Goal: Information Seeking & Learning: Learn about a topic

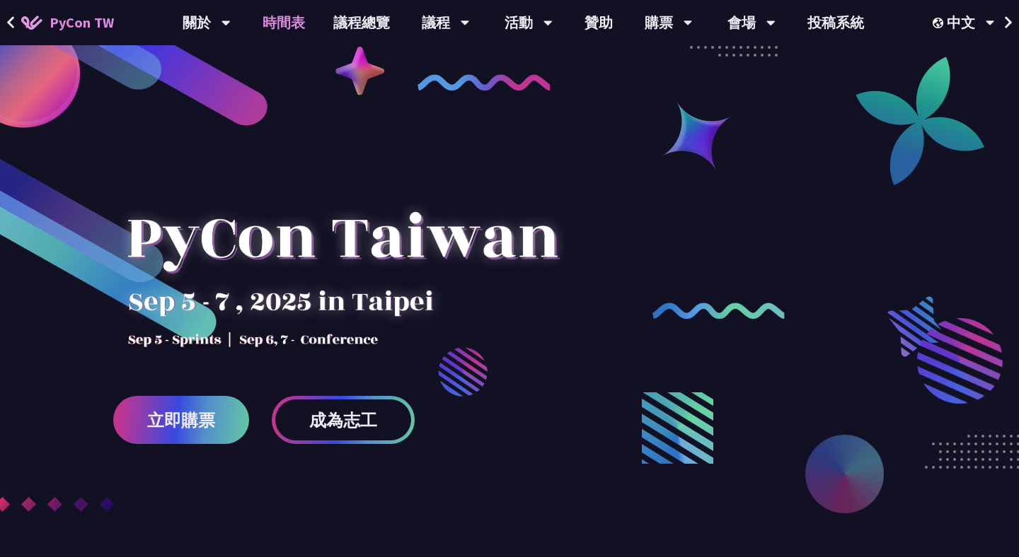
click at [294, 21] on link "時間表" at bounding box center [283, 22] width 71 height 45
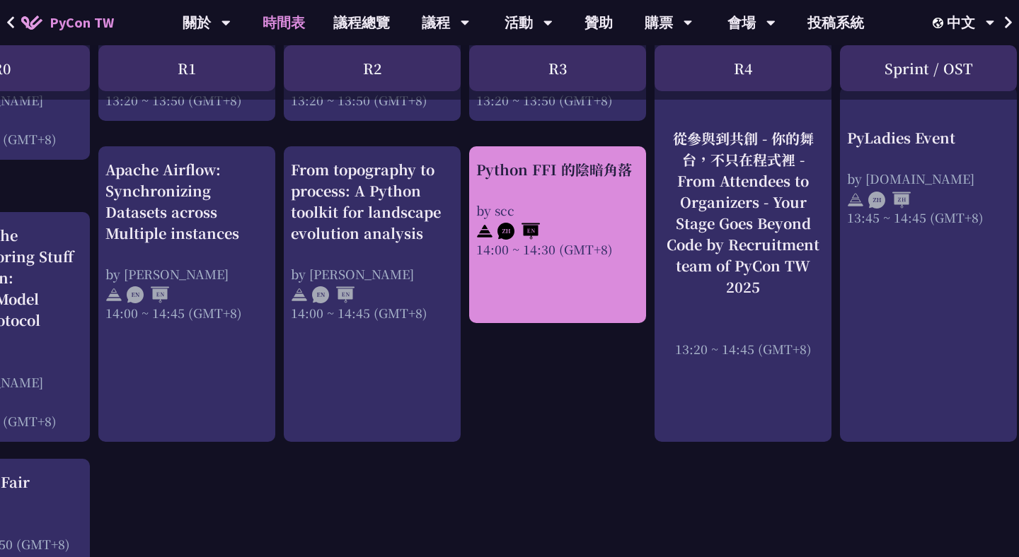
scroll to position [1385, 0]
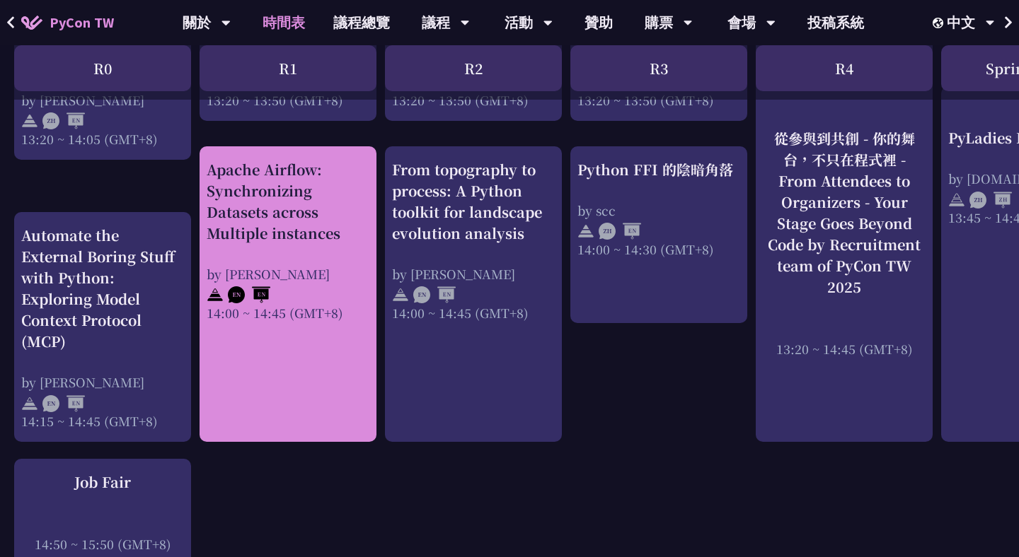
click at [325, 283] on div "by [PERSON_NAME]" at bounding box center [288, 274] width 163 height 18
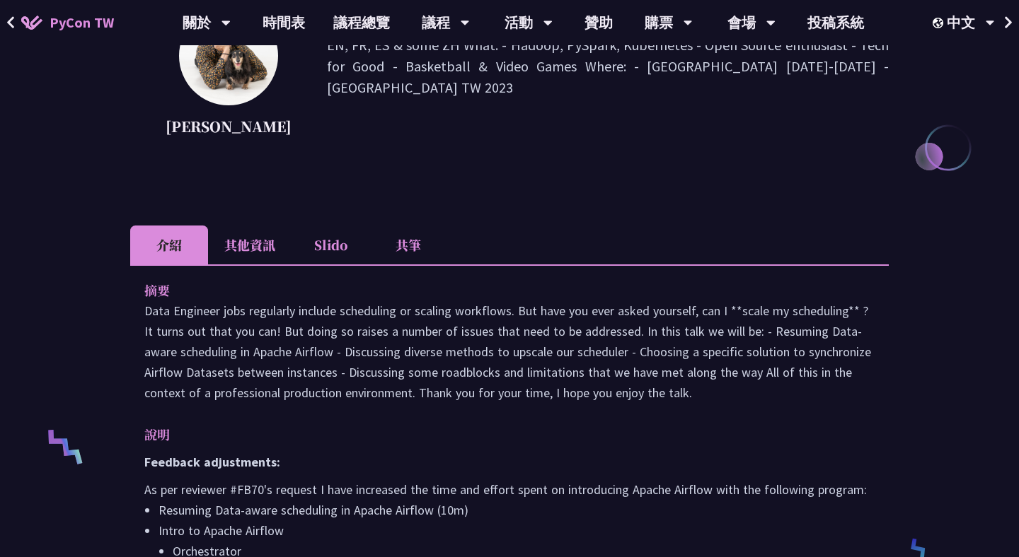
scroll to position [260, 0]
click at [267, 264] on li "其他資訊" at bounding box center [249, 244] width 83 height 39
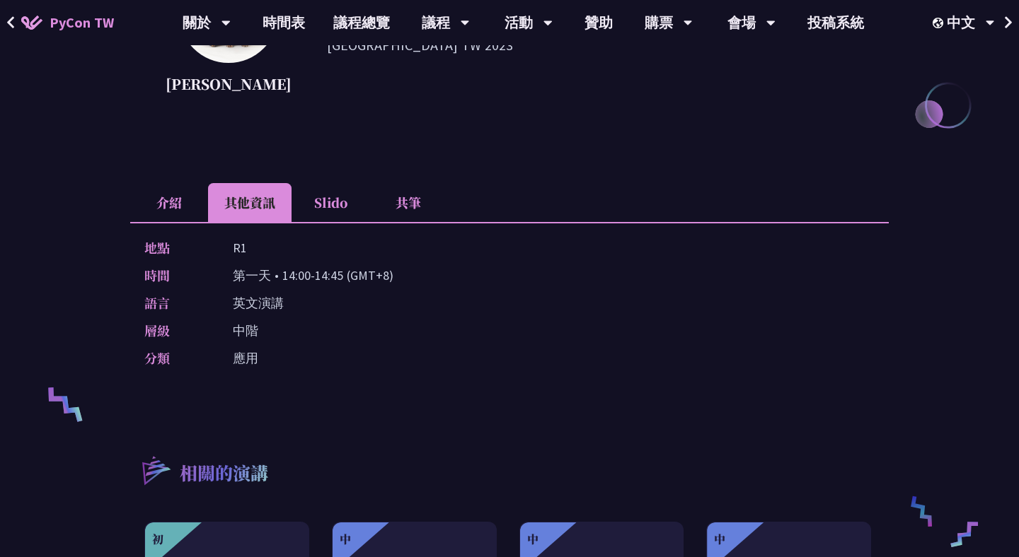
scroll to position [188, 0]
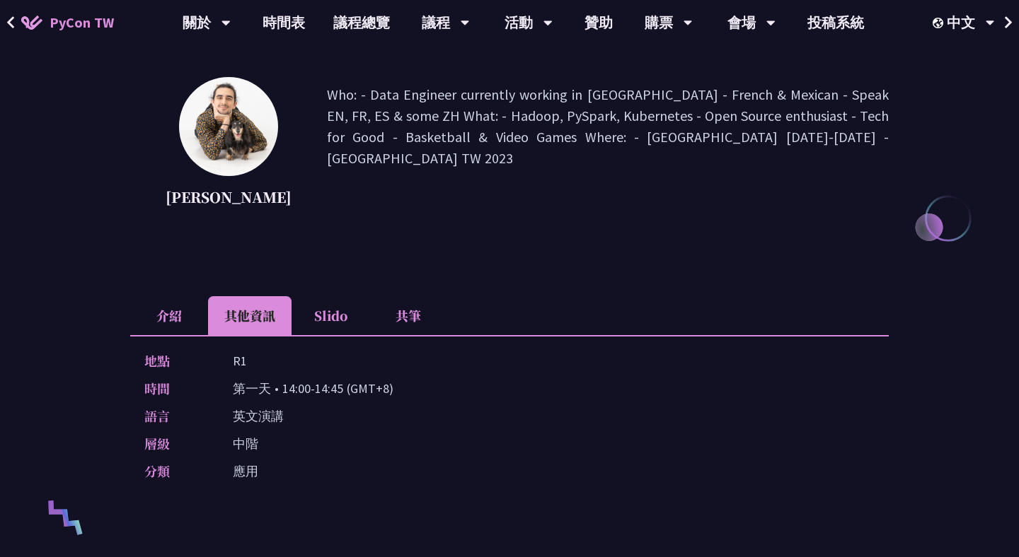
click at [203, 306] on div "Apache Airflow: Synchronizing Datasets across Multiple instances [PERSON_NAME] …" at bounding box center [509, 417] width 758 height 1069
click at [172, 332] on li "介紹" at bounding box center [169, 315] width 78 height 39
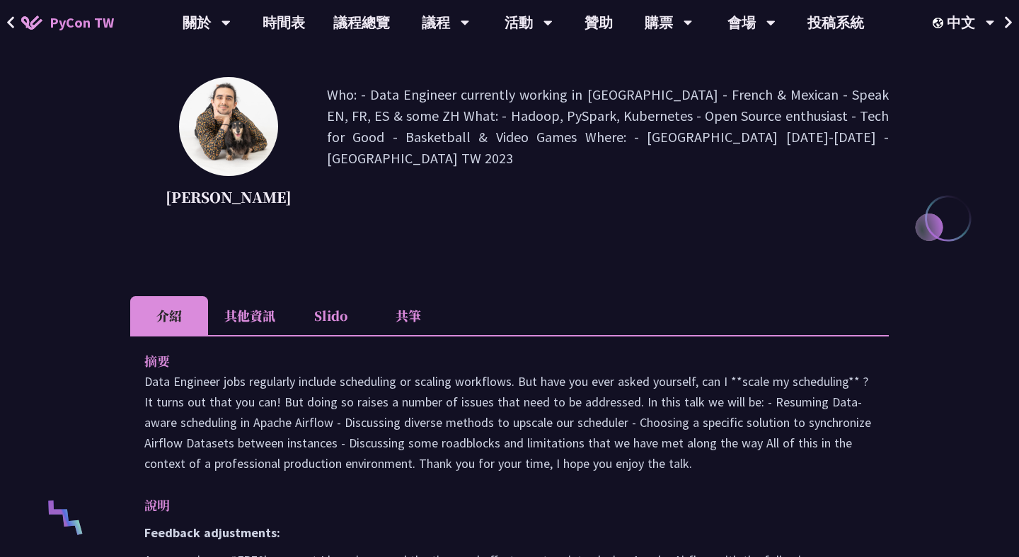
click at [348, 334] on li "Slido" at bounding box center [330, 315] width 78 height 39
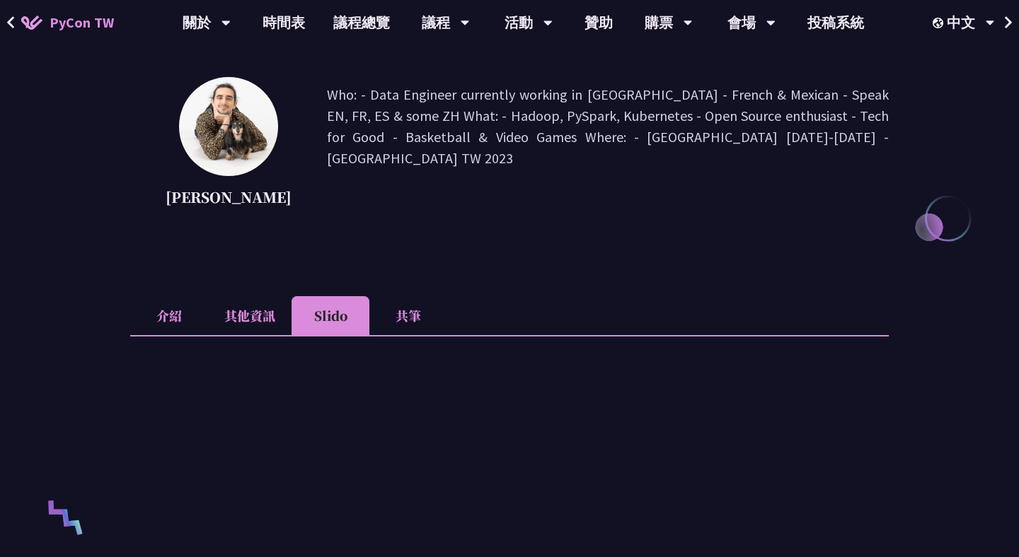
click at [403, 335] on li "共筆" at bounding box center [408, 315] width 78 height 39
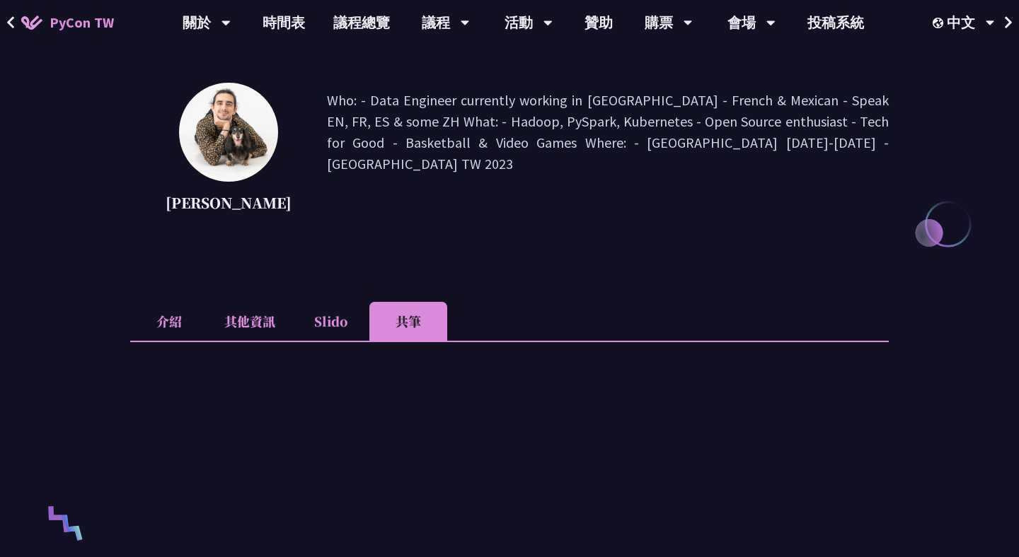
scroll to position [168, 0]
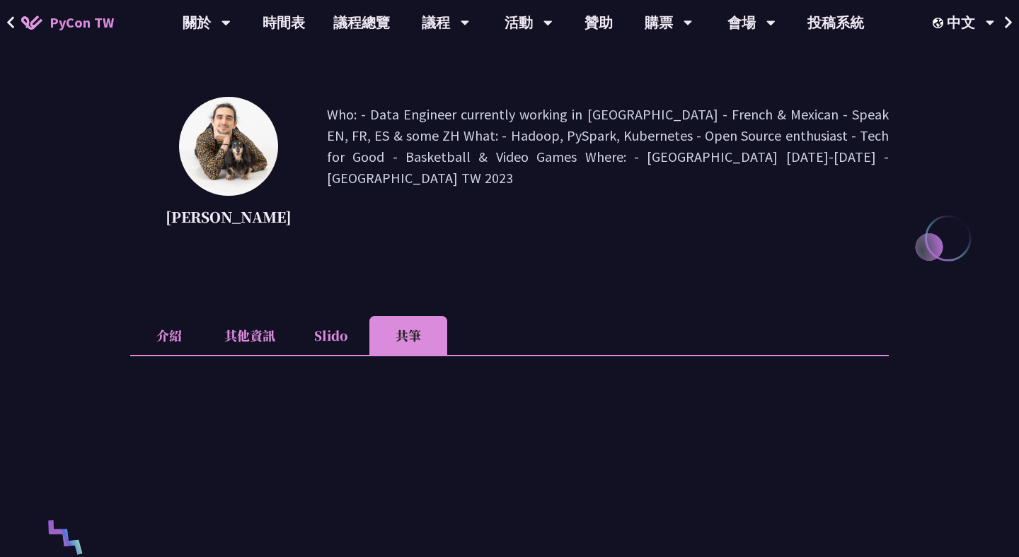
scroll to position [1385, 0]
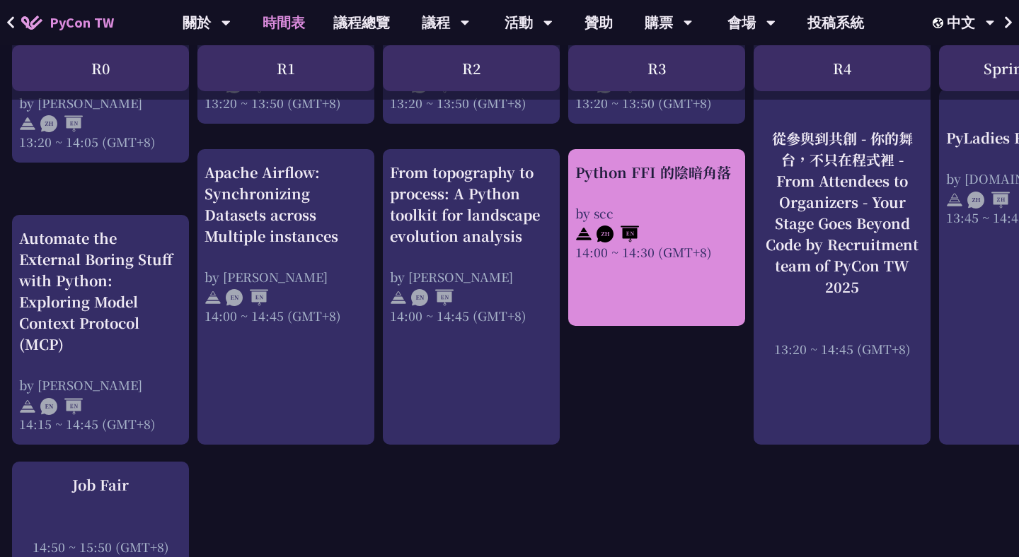
click at [616, 222] on div at bounding box center [656, 232] width 163 height 21
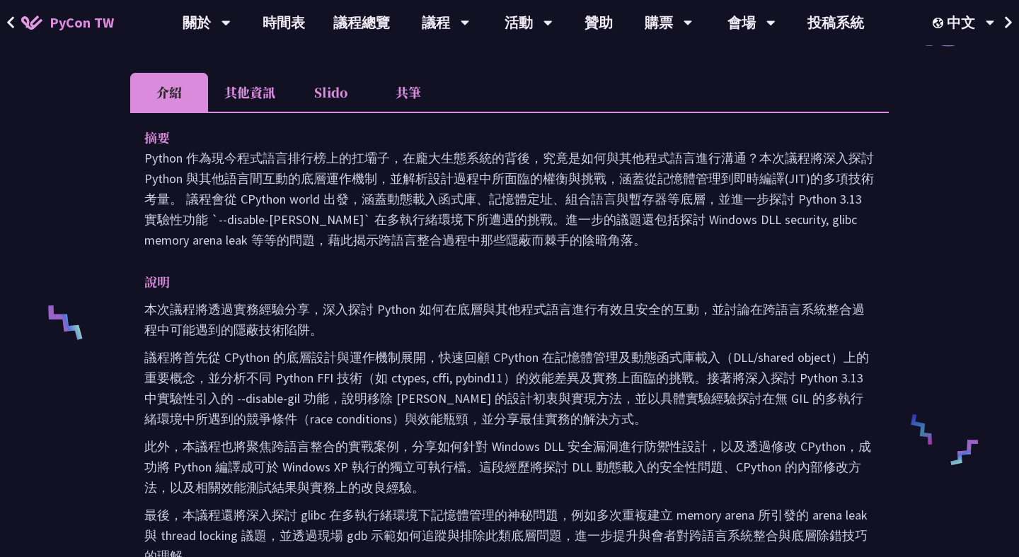
scroll to position [346, 0]
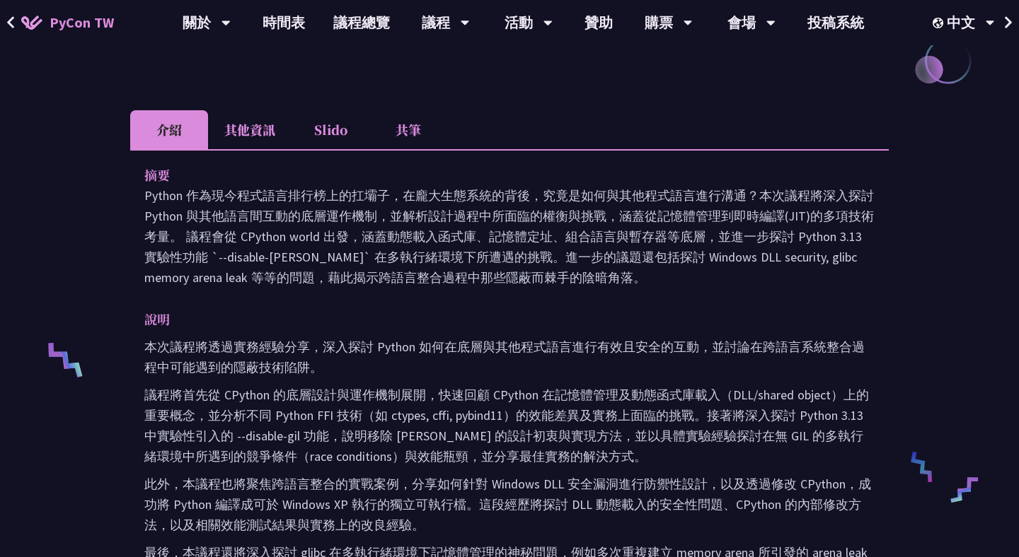
click at [240, 127] on li "其他資訊" at bounding box center [249, 129] width 83 height 39
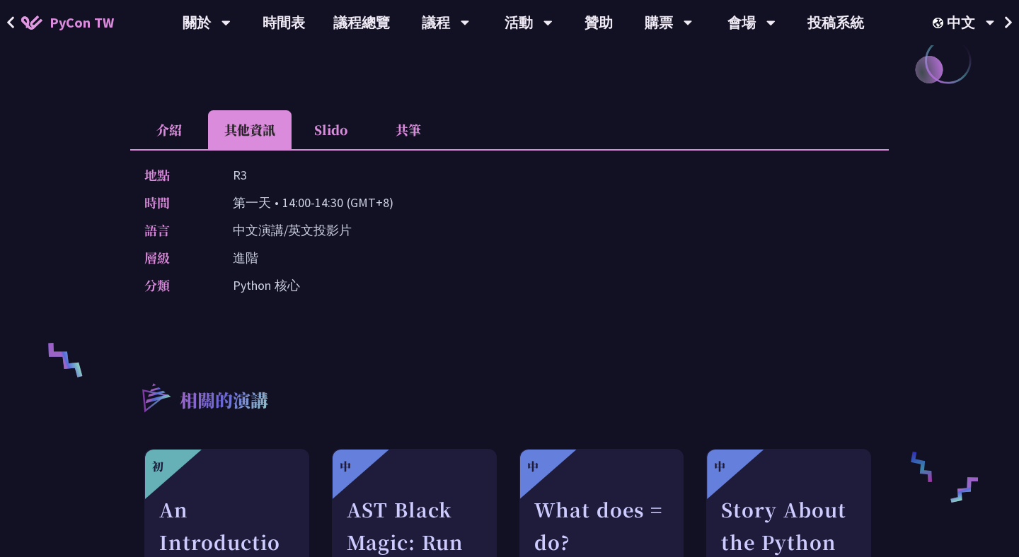
click at [181, 133] on li "介紹" at bounding box center [169, 129] width 78 height 39
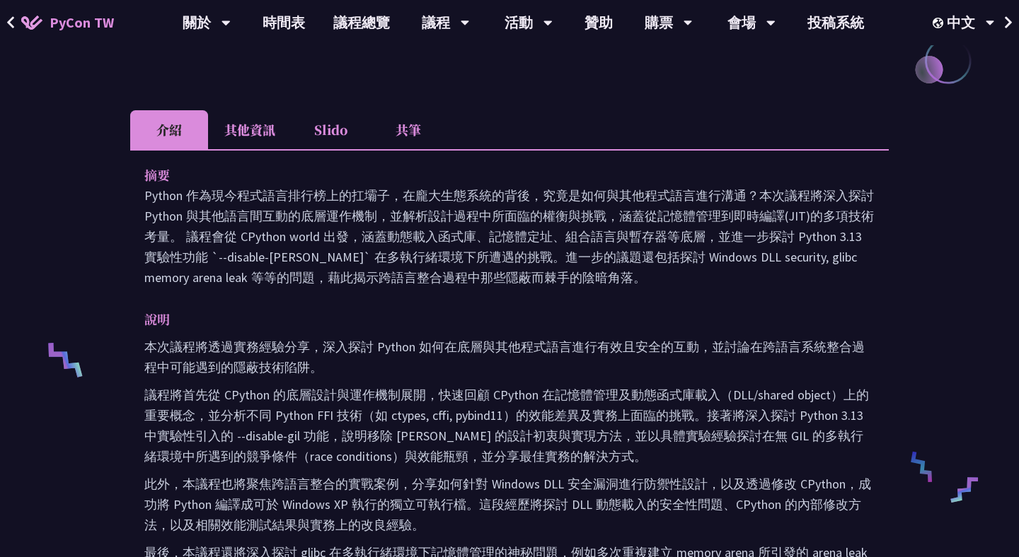
click at [267, 137] on li "其他資訊" at bounding box center [249, 129] width 83 height 39
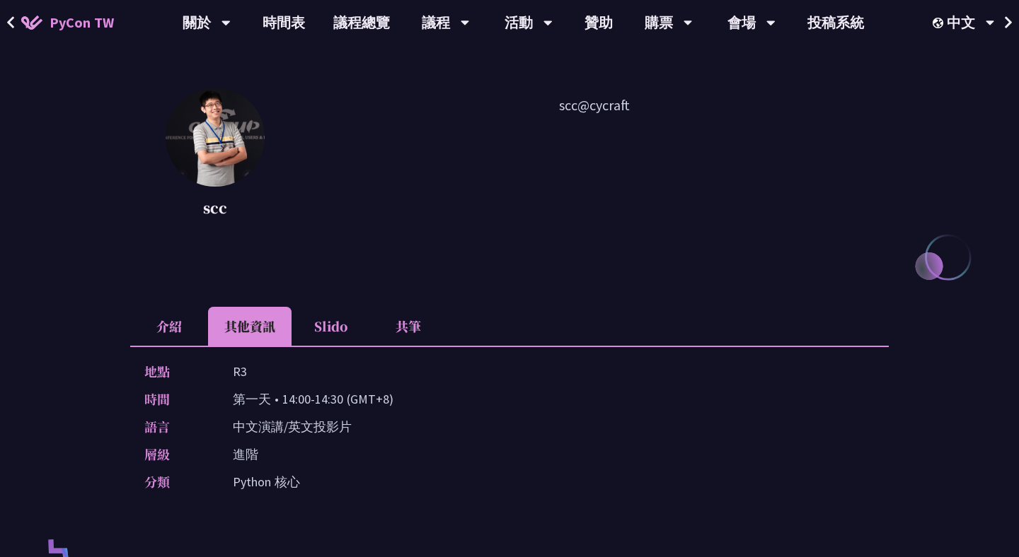
scroll to position [100, 0]
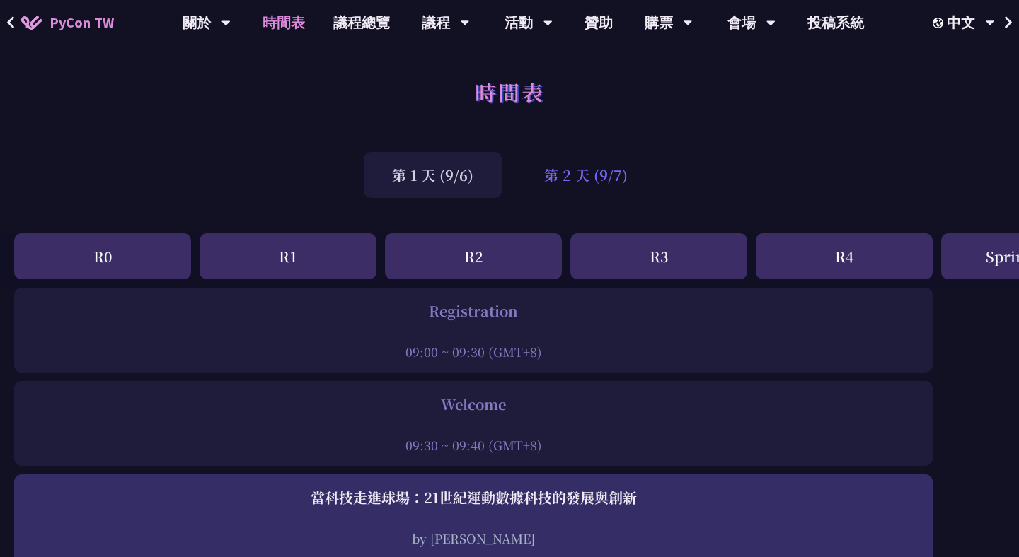
click at [597, 179] on div "第 2 天 (9/7)" at bounding box center [586, 175] width 140 height 46
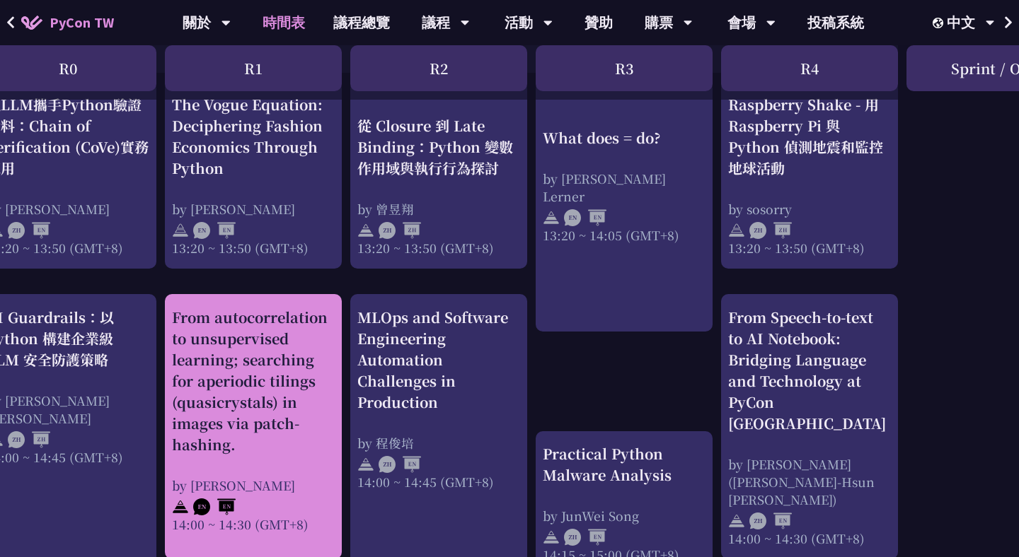
scroll to position [1210, 34]
